Goal: Obtain resource: Obtain resource

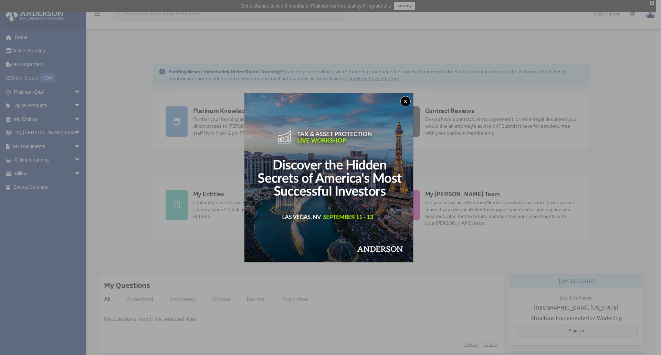
click at [409, 102] on button "x" at bounding box center [406, 101] width 10 height 10
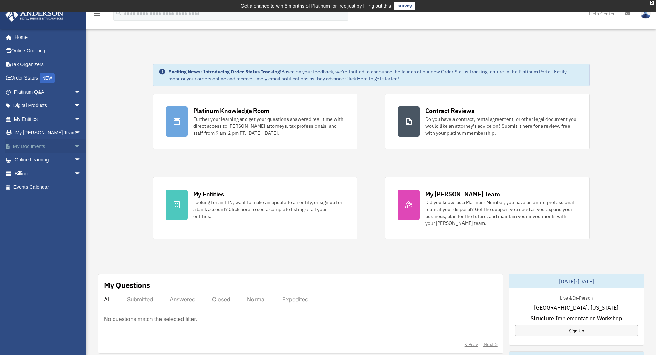
click at [74, 148] on span "arrow_drop_down" at bounding box center [81, 147] width 14 height 14
click at [29, 159] on link "Box" at bounding box center [51, 160] width 82 height 14
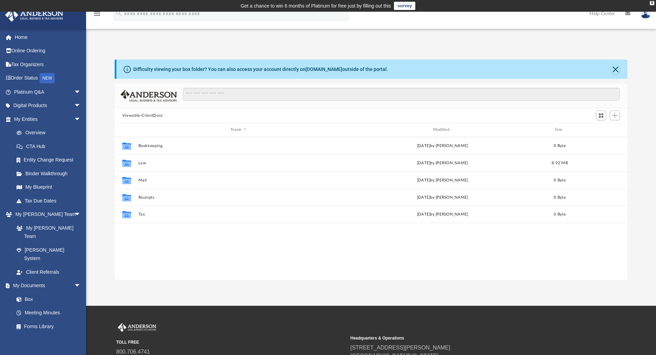
scroll to position [151, 508]
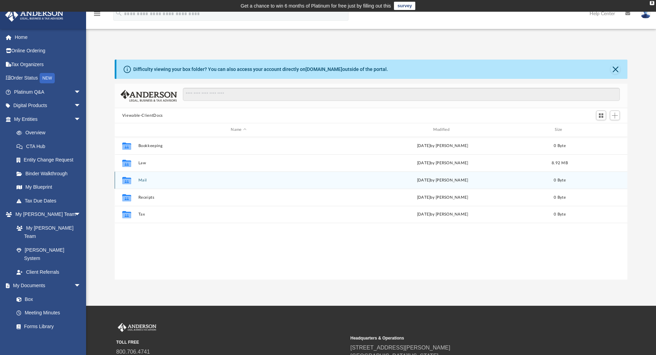
click at [143, 180] on button "Mail" at bounding box center [238, 180] width 201 height 4
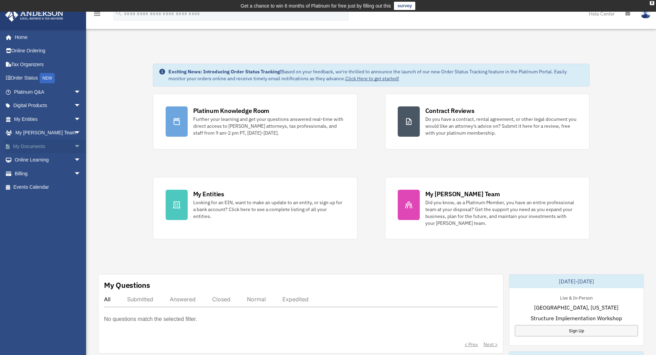
click at [74, 146] on span "arrow_drop_down" at bounding box center [81, 147] width 14 height 14
click at [31, 158] on link "Box" at bounding box center [51, 160] width 82 height 14
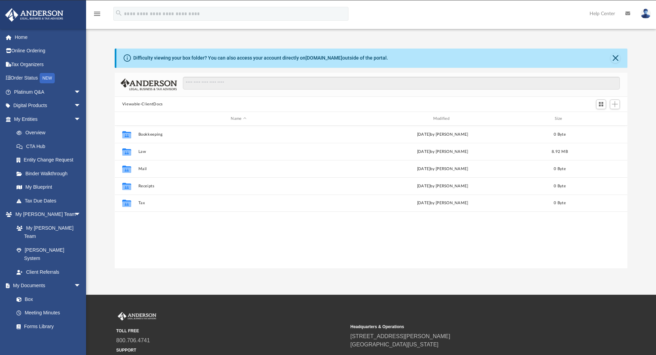
scroll to position [151, 508]
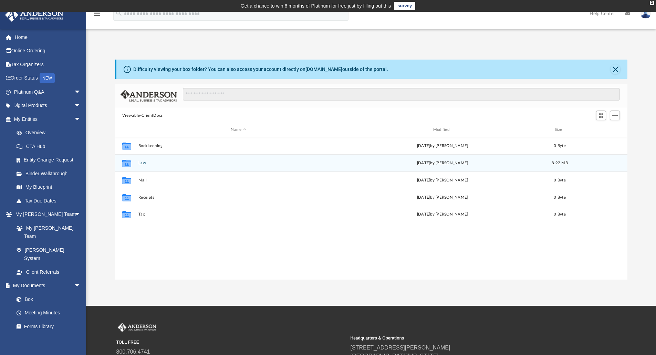
click at [141, 161] on button "Law" at bounding box center [238, 163] width 201 height 4
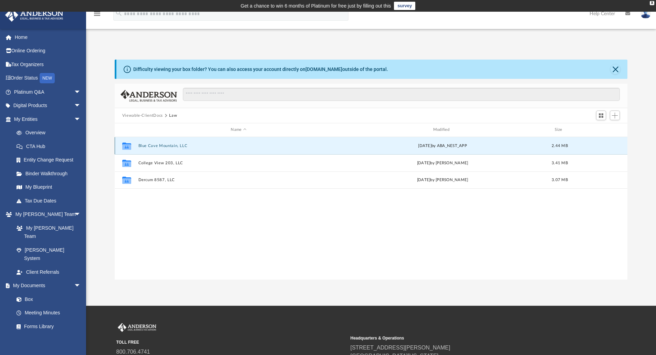
click at [151, 145] on button "Blue Cave Mountain, LLC" at bounding box center [238, 146] width 201 height 4
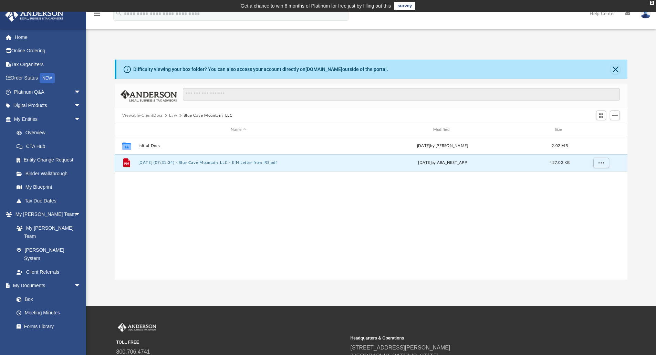
click at [230, 162] on button "[DATE] (07:31:34) - Blue Cave Mountain, LLC - EIN Letter from IRS.pdf" at bounding box center [238, 163] width 201 height 4
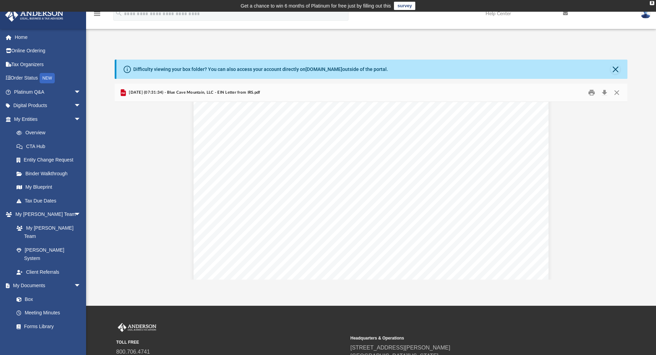
scroll to position [0, 0]
